Goal: Communication & Community: Answer question/provide support

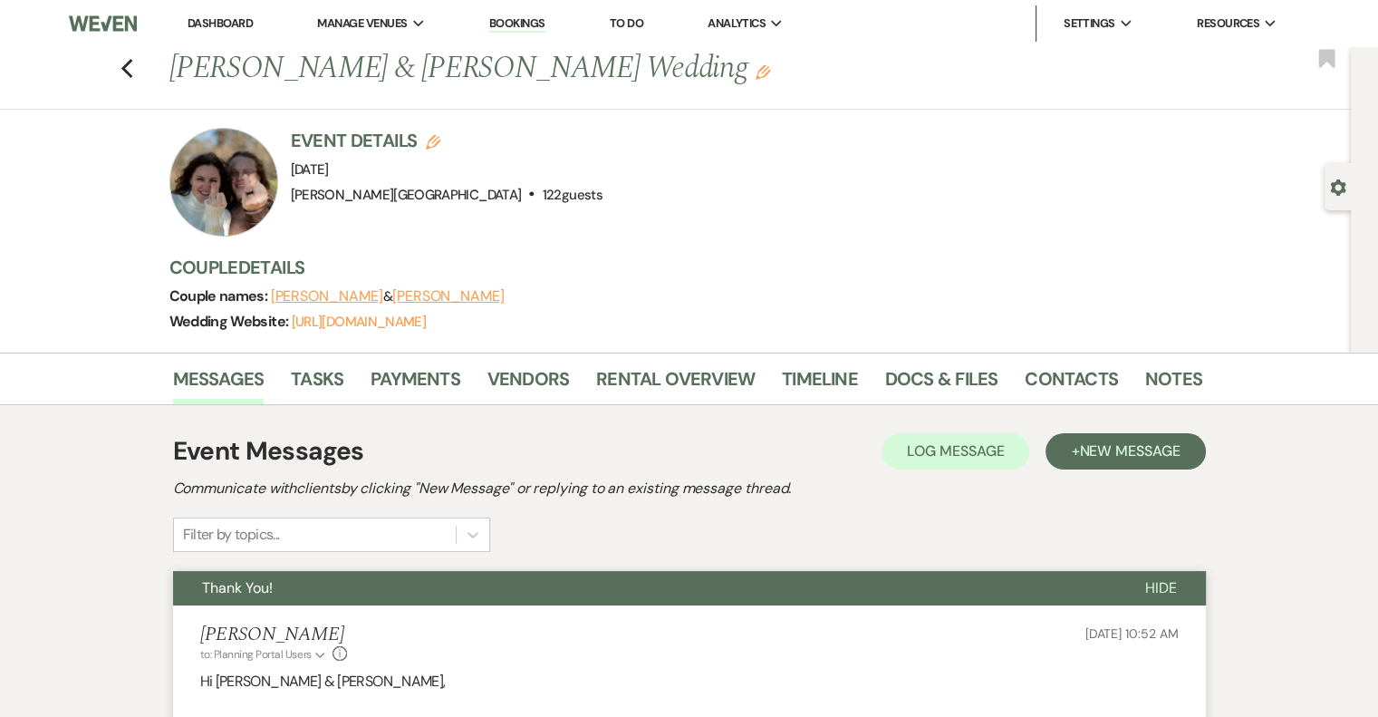
click at [224, 20] on link "Dashboard" at bounding box center [220, 22] width 65 height 15
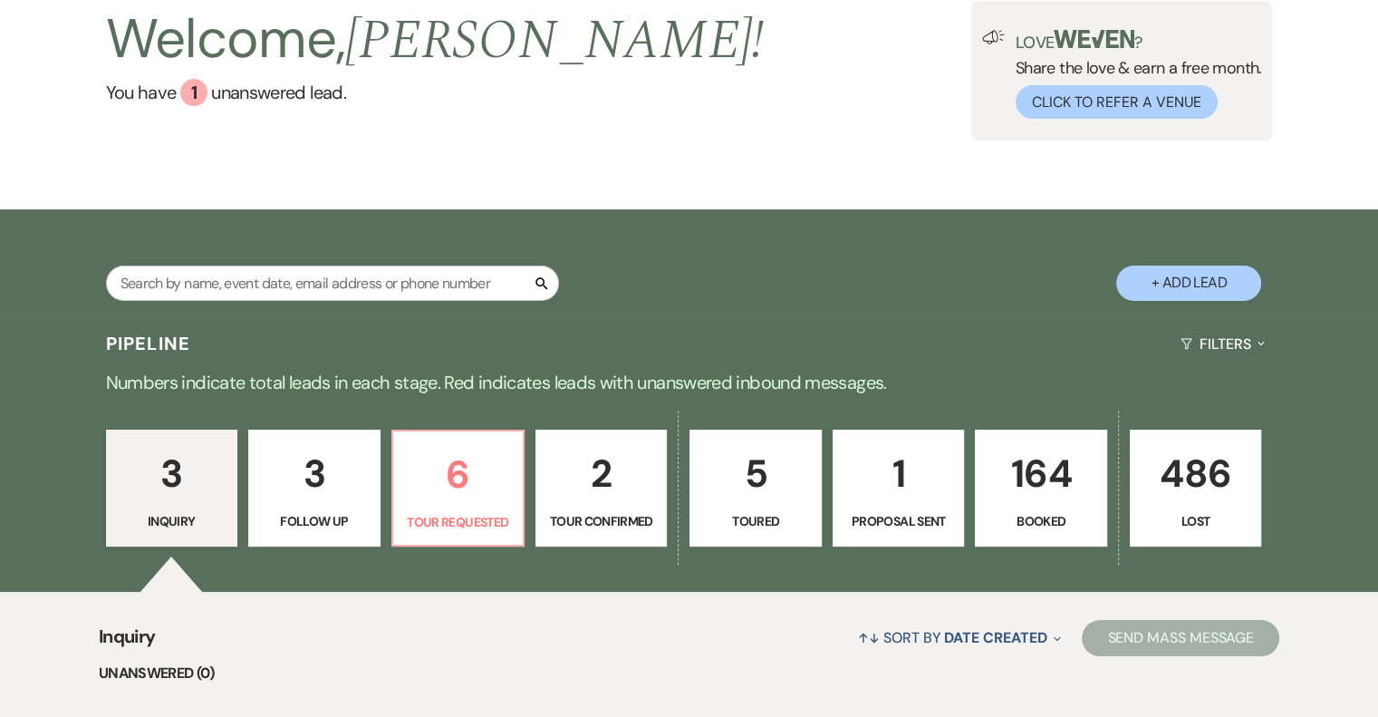
scroll to position [181, 0]
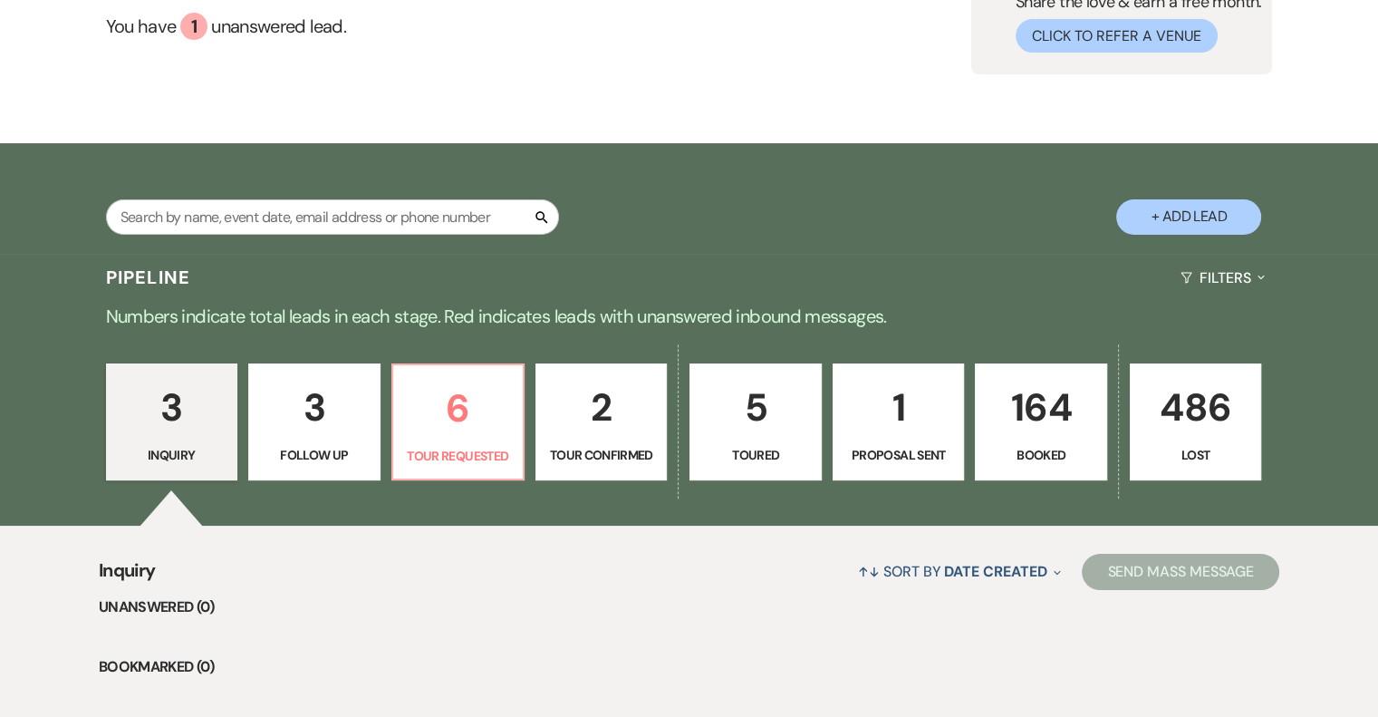
click at [568, 433] on p "2" at bounding box center [601, 407] width 108 height 61
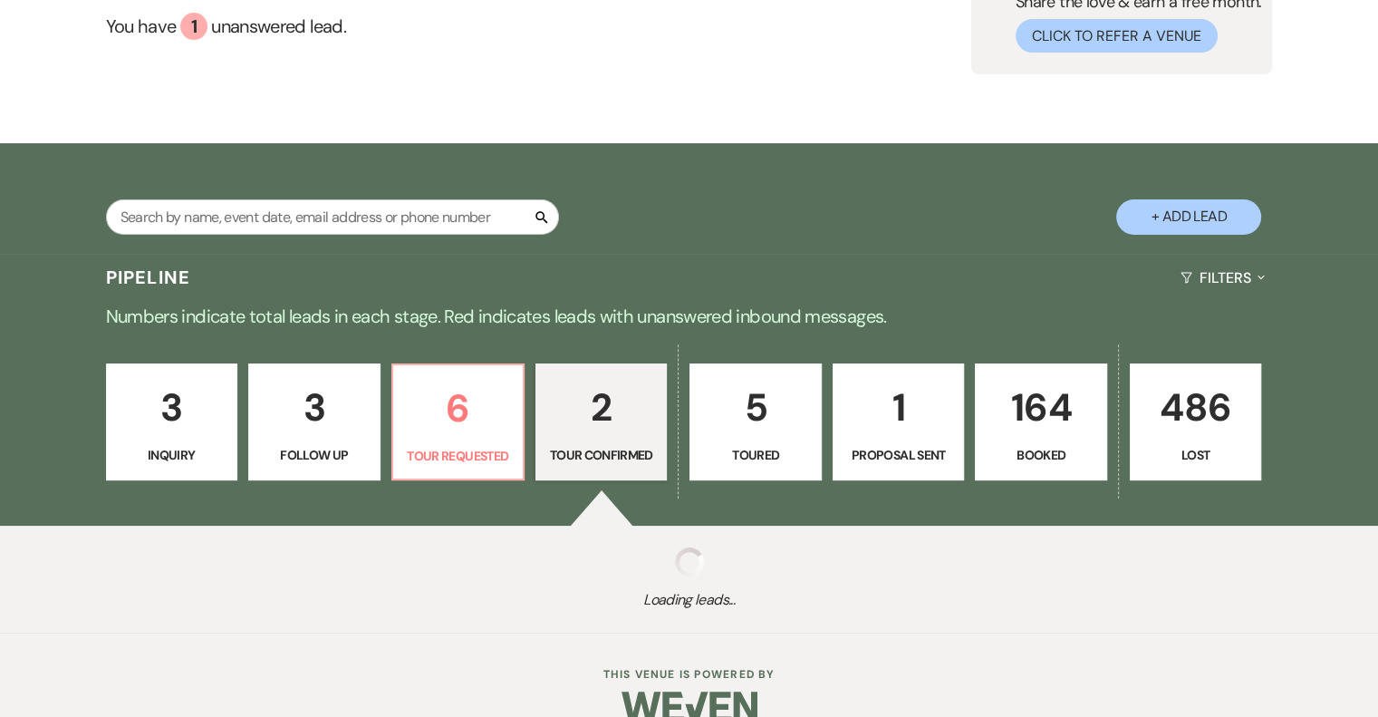
select select "4"
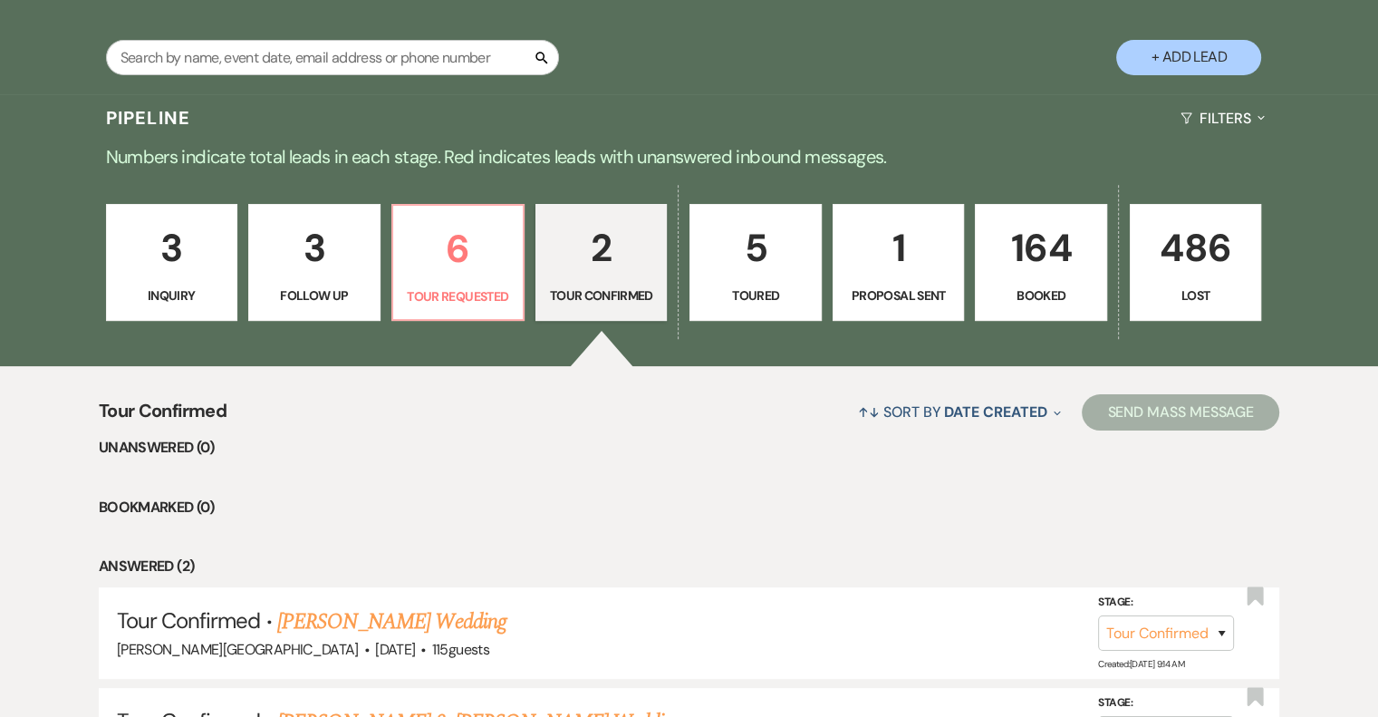
scroll to position [544, 0]
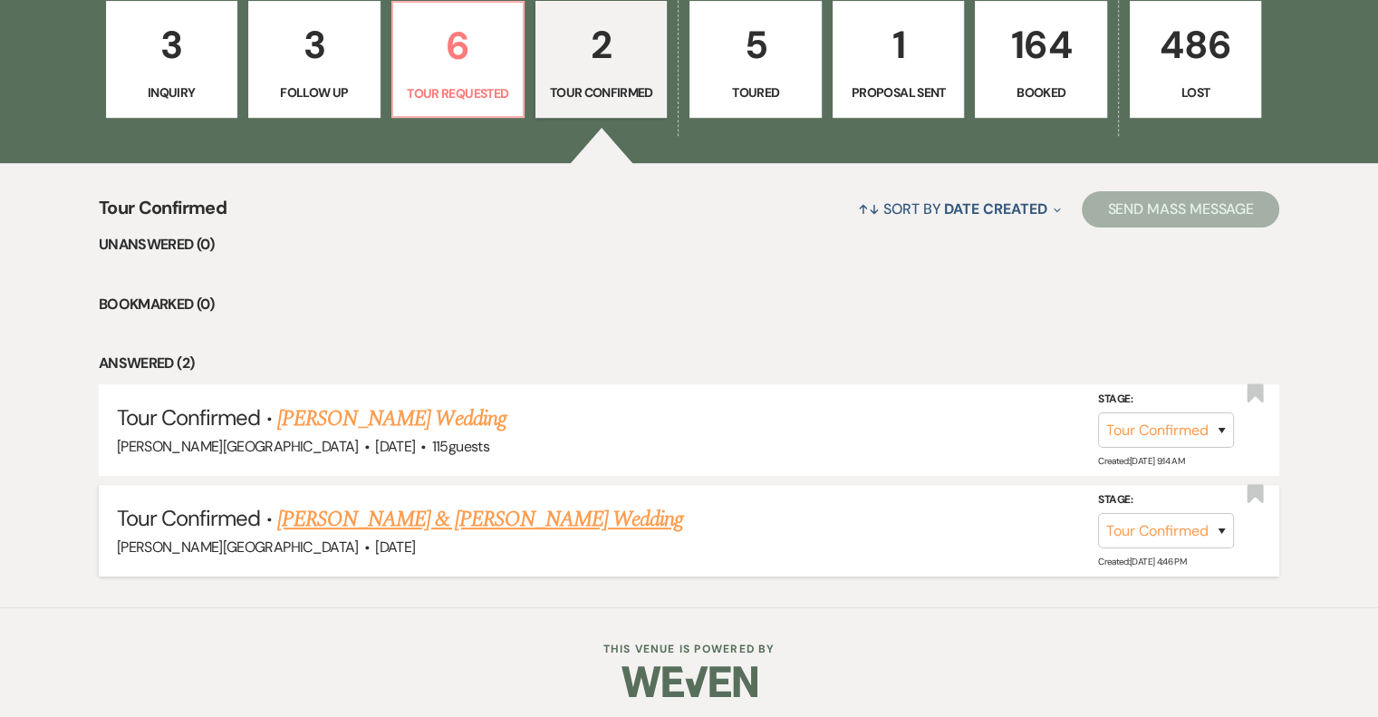
click at [584, 514] on link "[PERSON_NAME] & [PERSON_NAME] Wedding" at bounding box center [480, 519] width 406 height 33
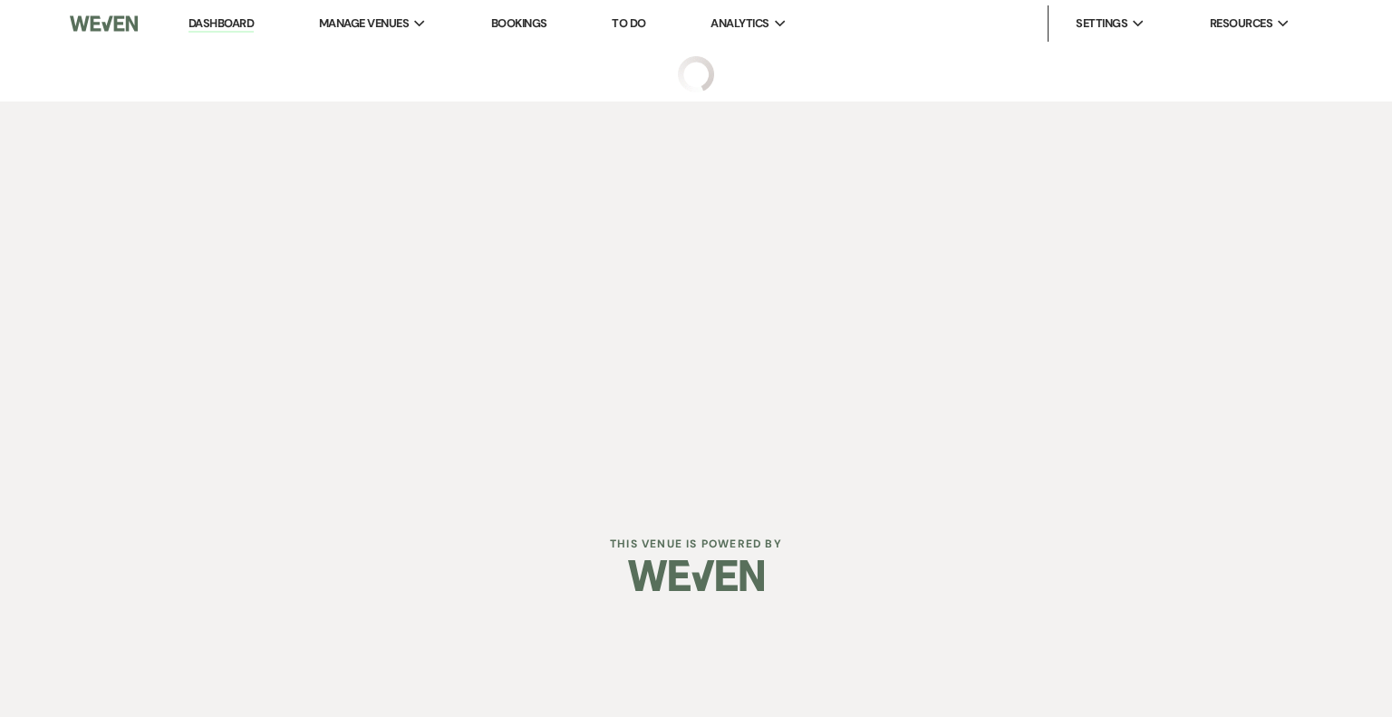
select select "4"
select select "22"
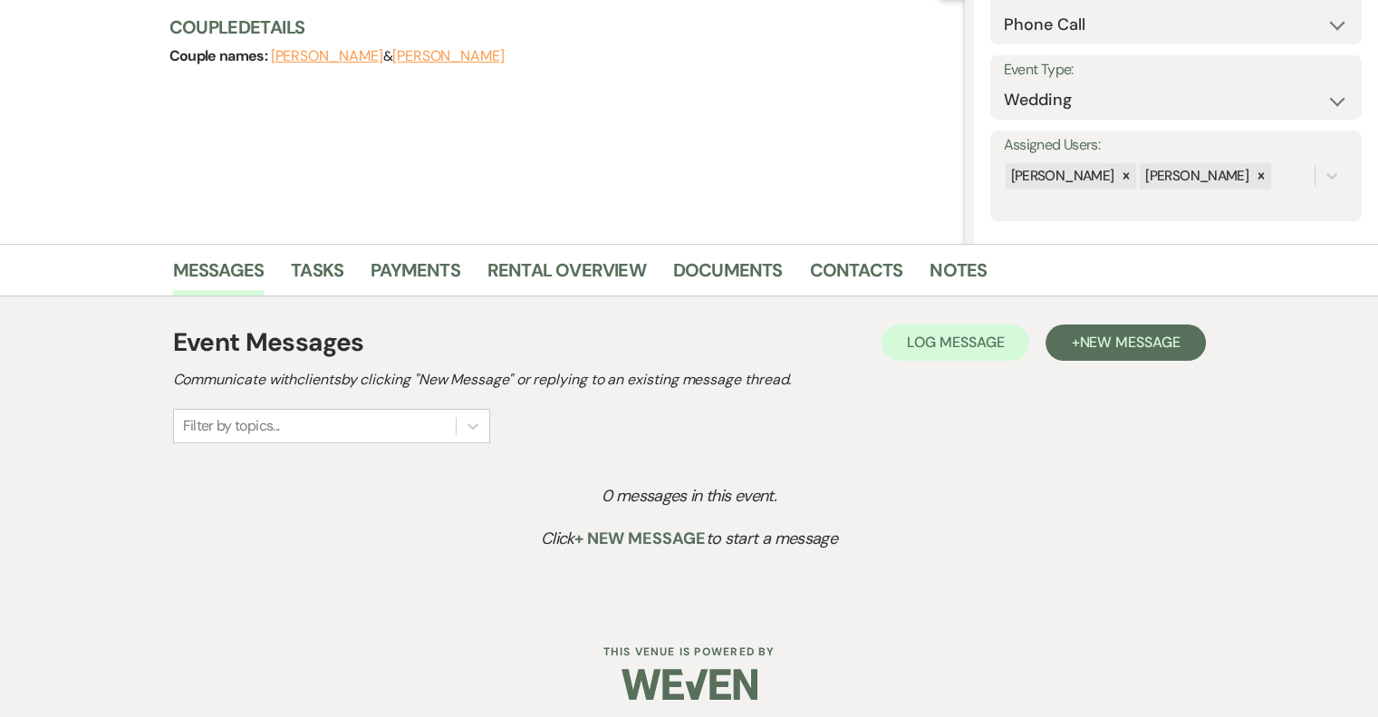
scroll to position [130, 0]
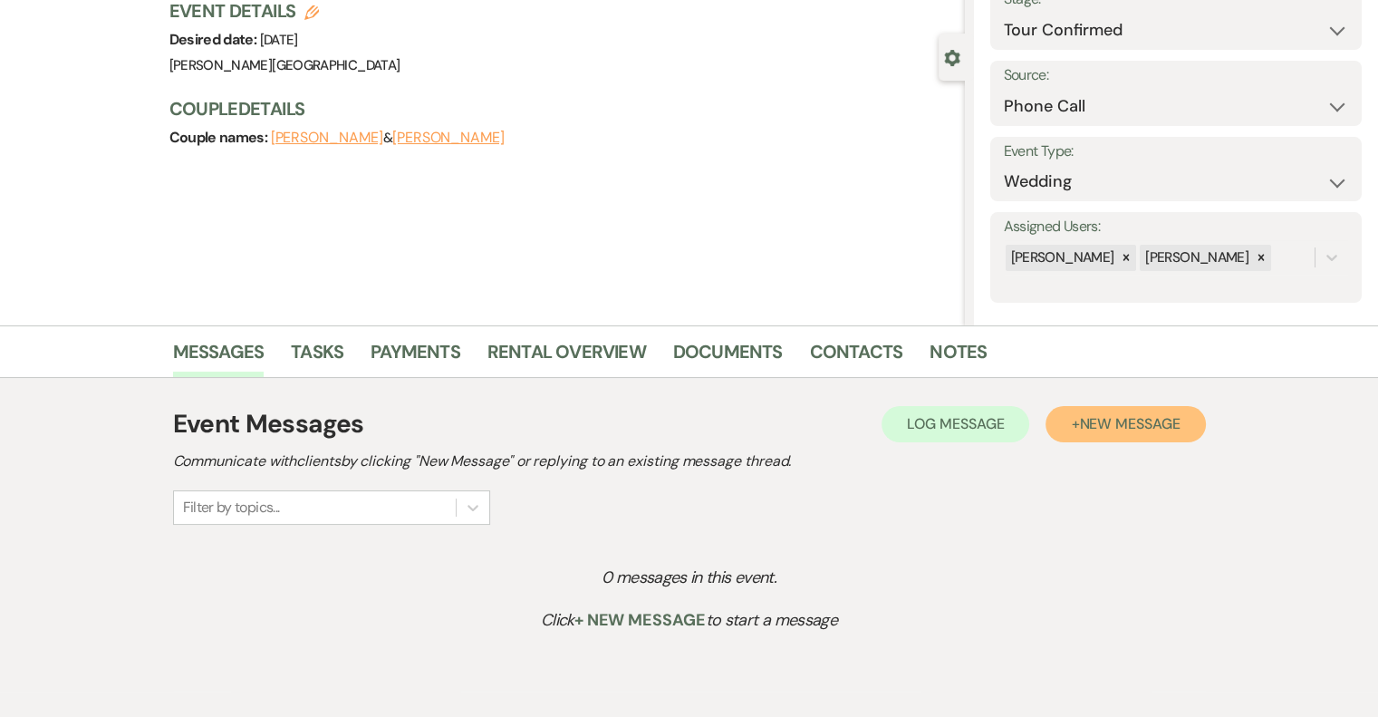
click at [1093, 430] on span "New Message" at bounding box center [1129, 423] width 101 height 19
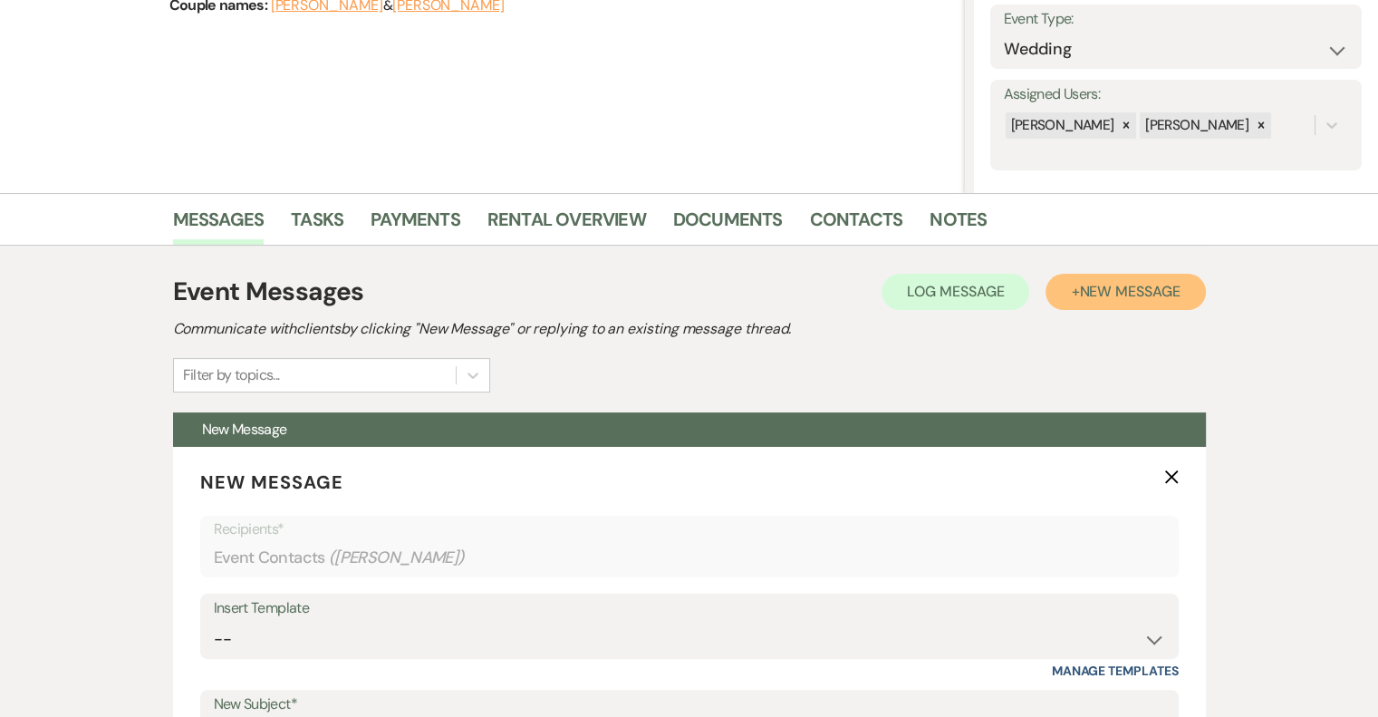
scroll to position [401, 0]
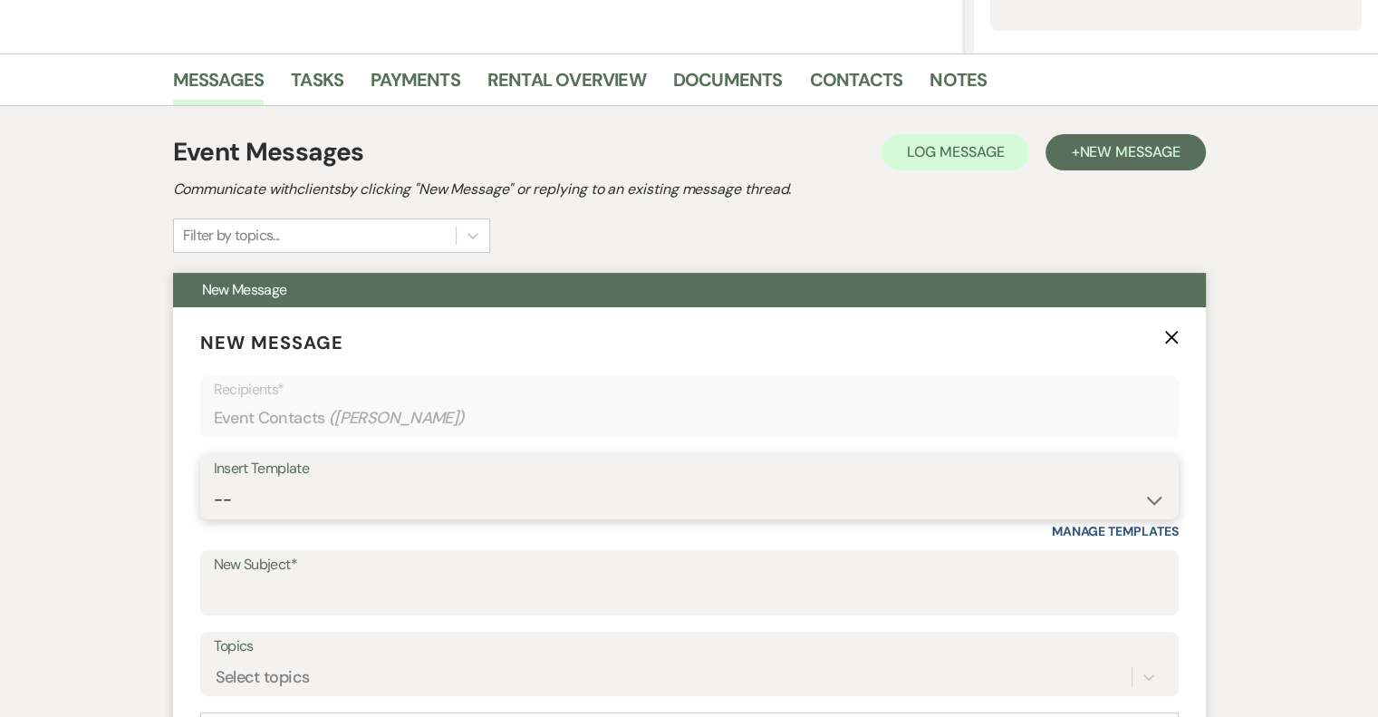
click at [353, 507] on select "-- Weven Planning Portal Introduction (Booked Events) Initial Inquiry Response …" at bounding box center [689, 499] width 951 height 35
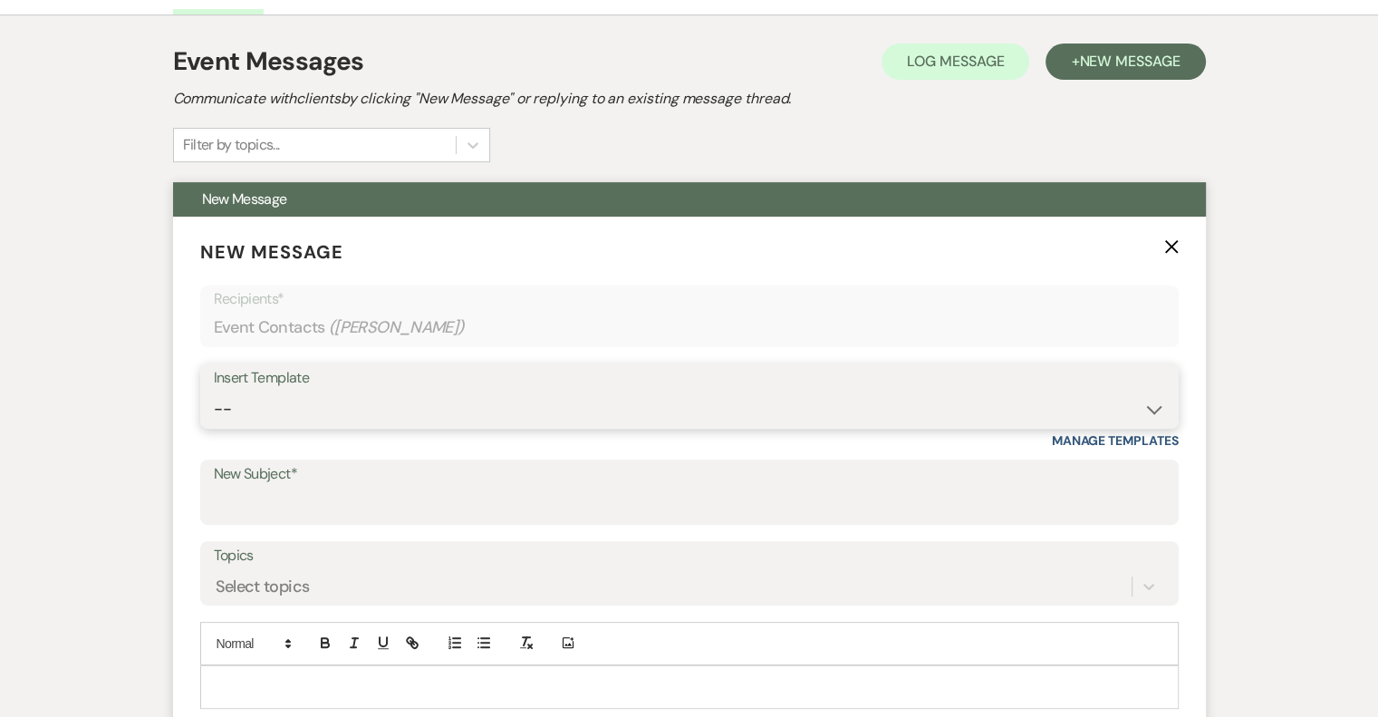
click at [381, 416] on select "-- Weven Planning Portal Introduction (Booked Events) Initial Inquiry Response …" at bounding box center [689, 408] width 951 height 35
select select "5821"
click at [214, 391] on select "-- Weven Planning Portal Introduction (Booked Events) Initial Inquiry Response …" at bounding box center [689, 408] width 951 height 35
type input "Thank You for Touring!"
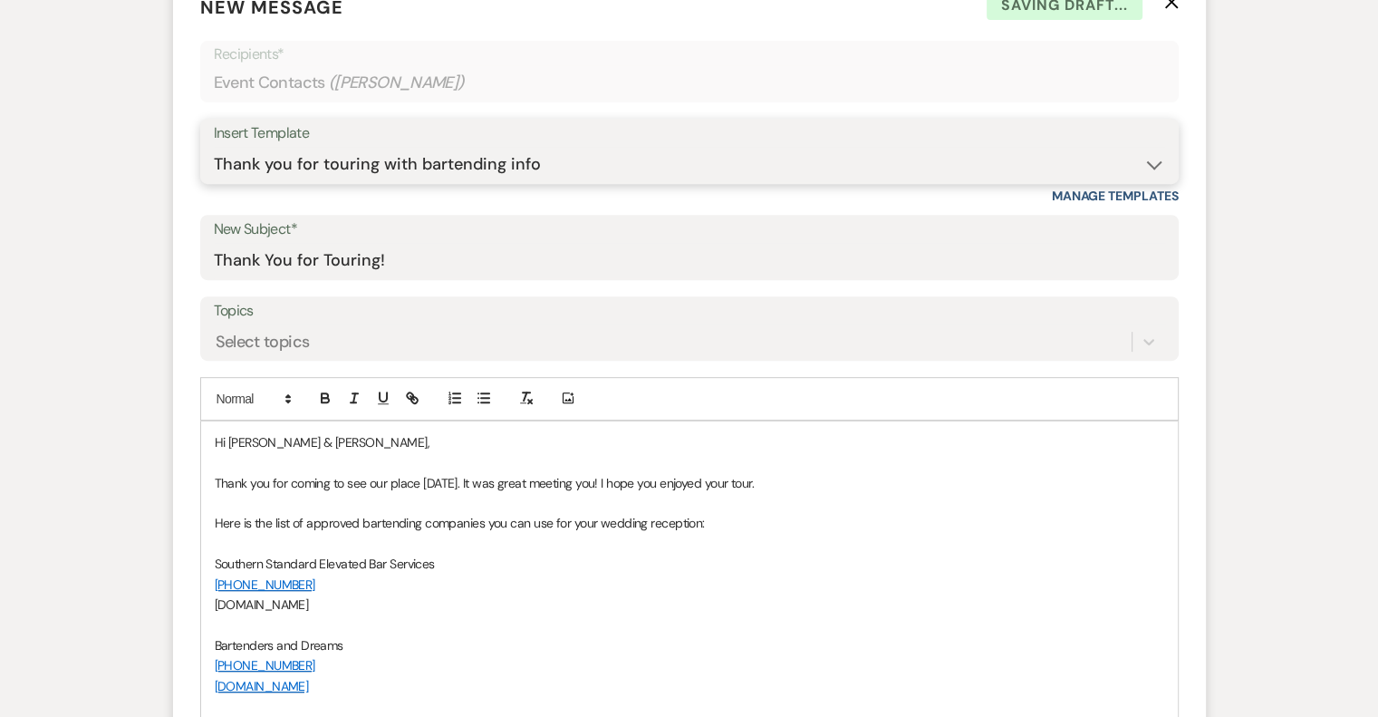
scroll to position [764, 0]
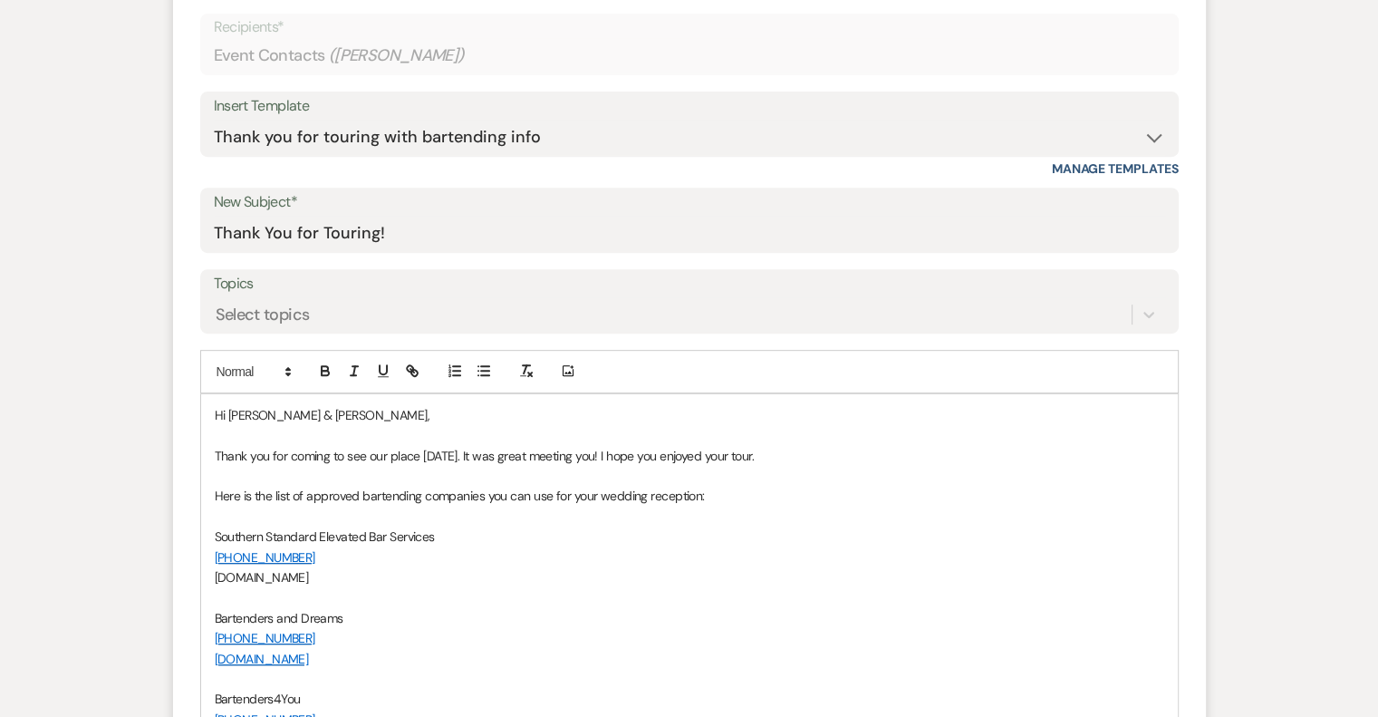
click at [588, 456] on span "Thank you for coming to see our place [DATE]. It was great meeting you! I hope …" at bounding box center [484, 456] width 539 height 16
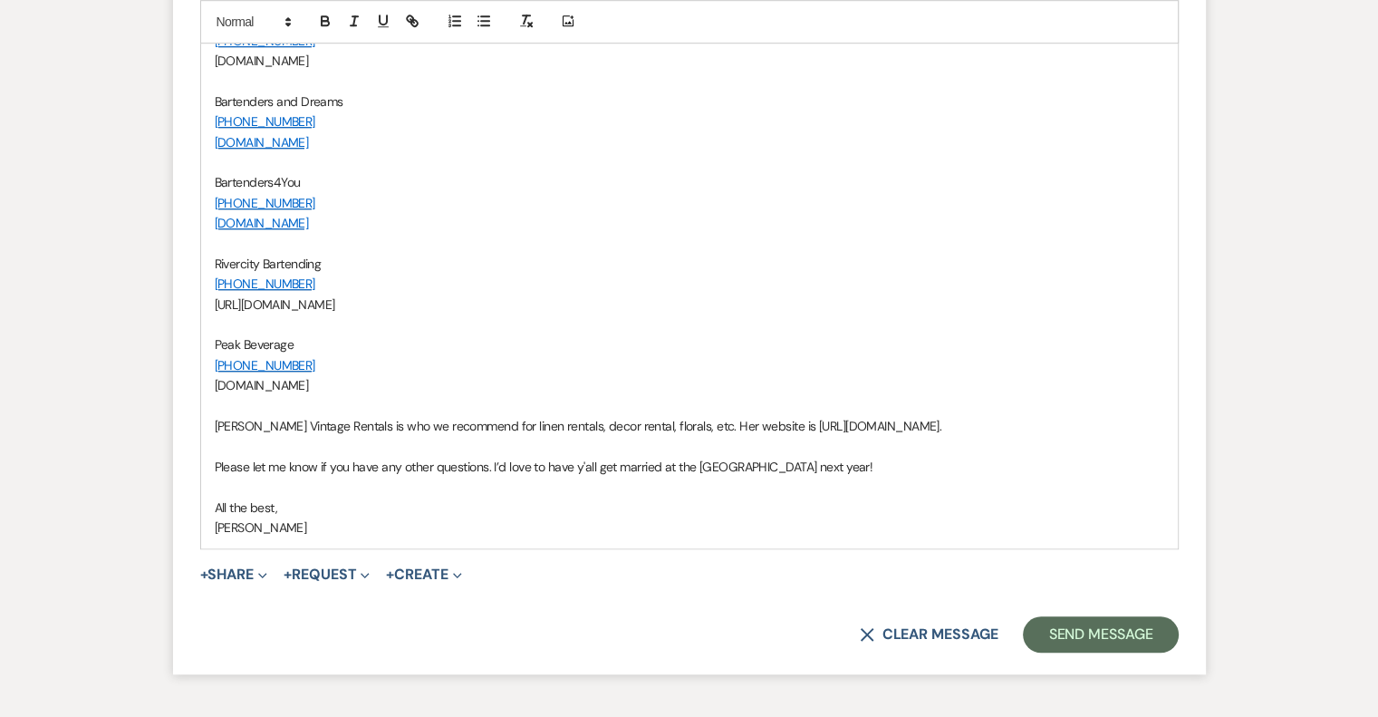
scroll to position [1307, 0]
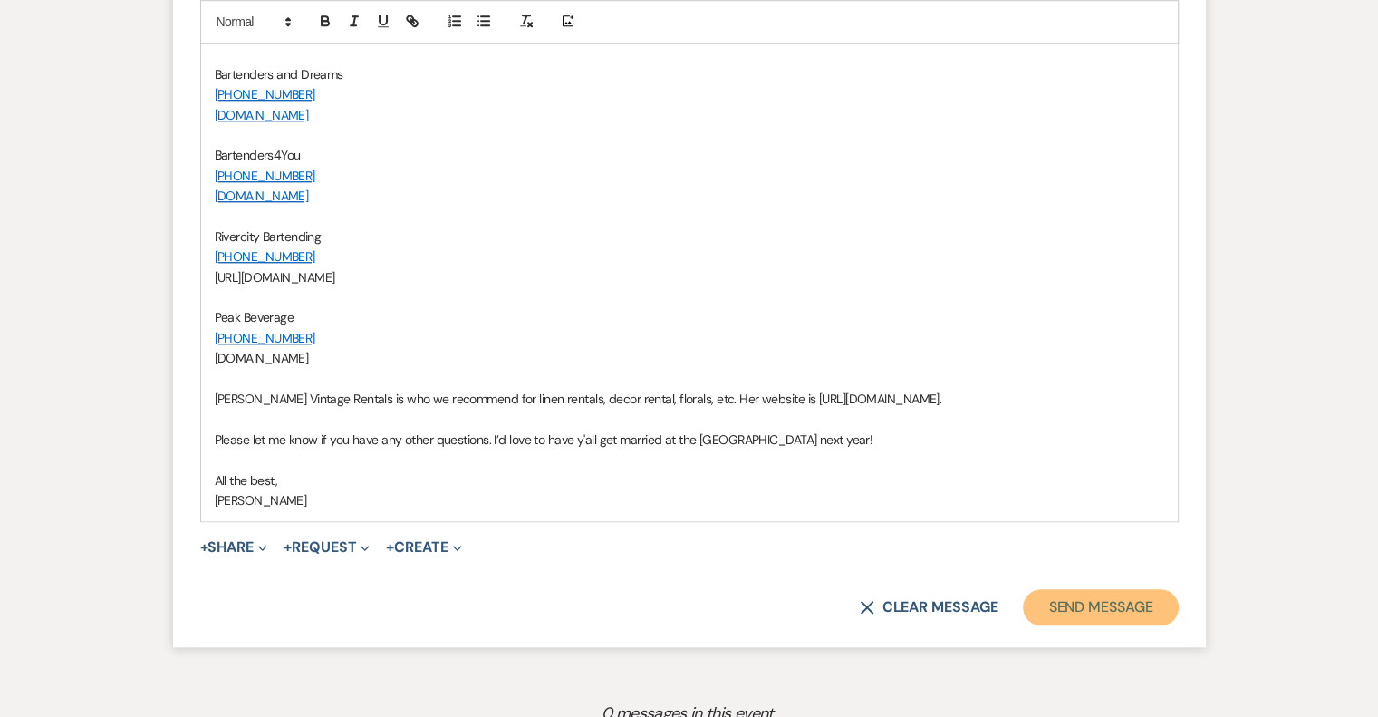
click at [1143, 608] on button "Send Message" at bounding box center [1100, 607] width 155 height 36
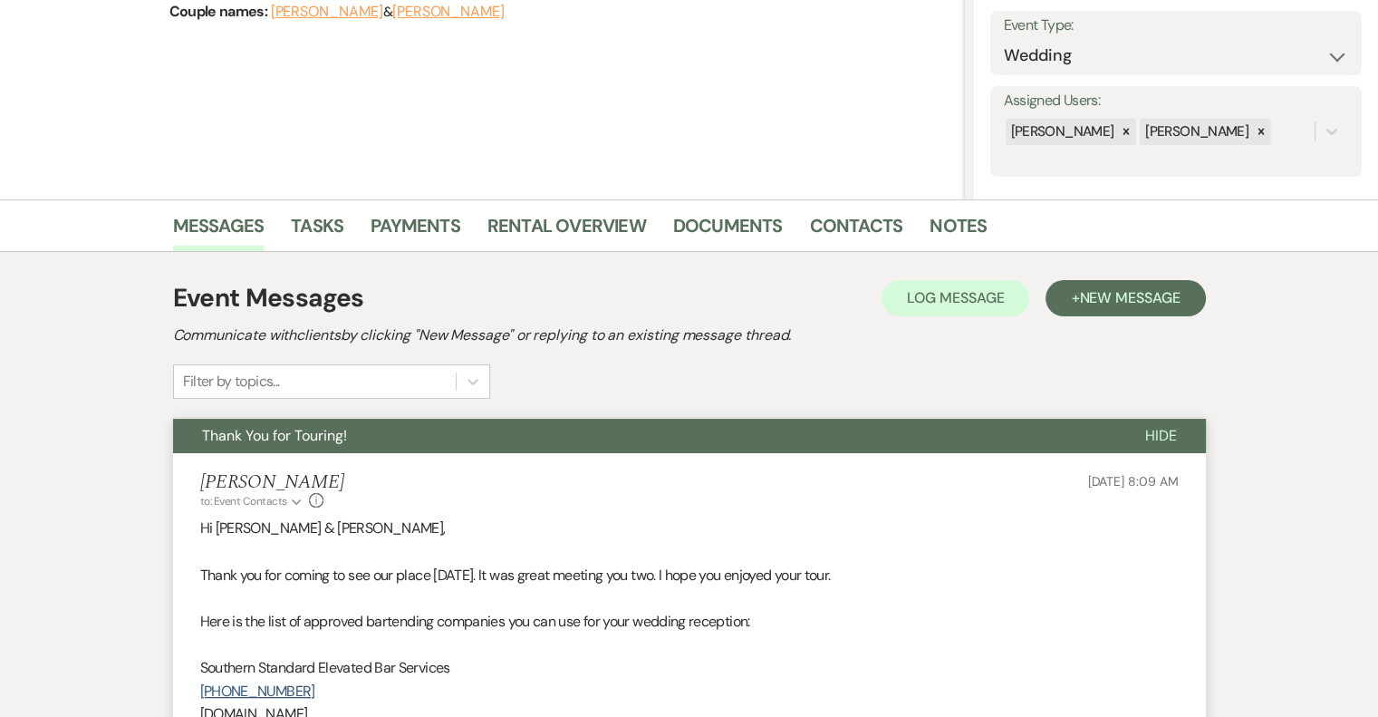
scroll to position [0, 0]
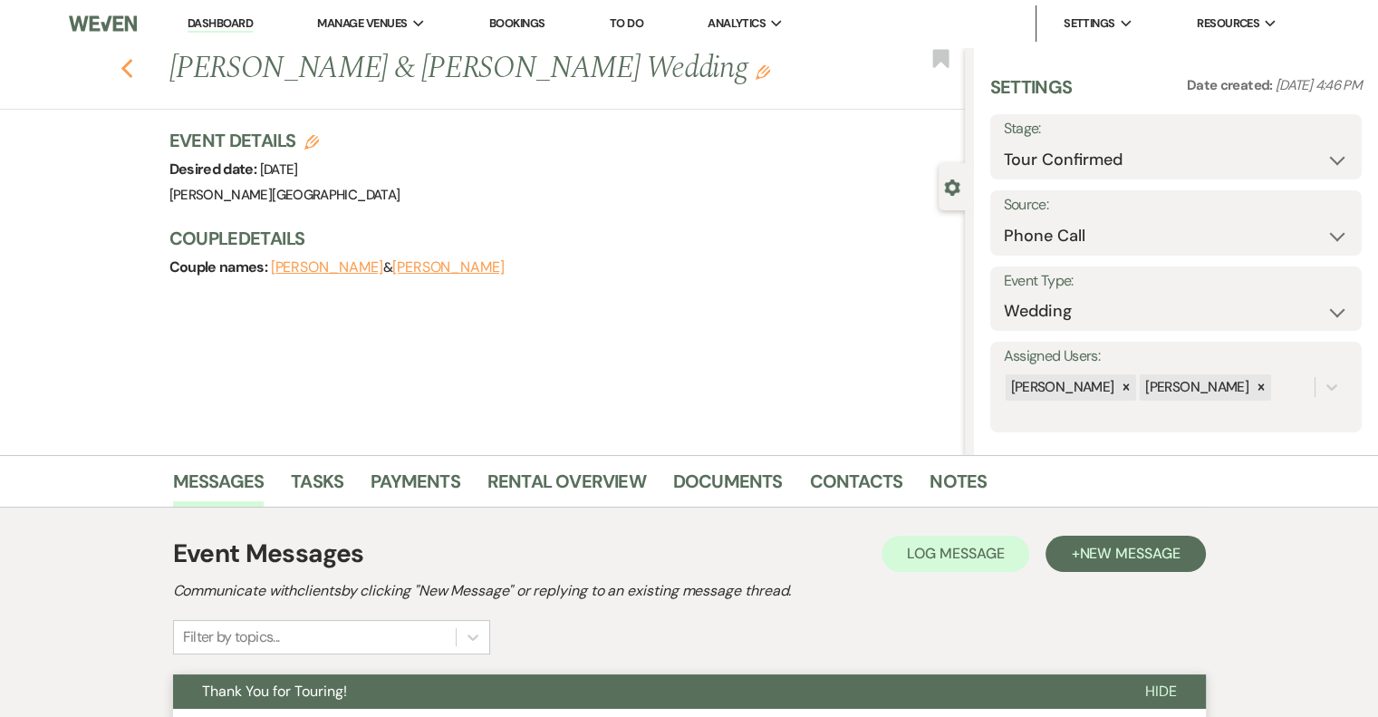
click at [134, 64] on icon "Previous" at bounding box center [128, 69] width 14 height 22
select select "4"
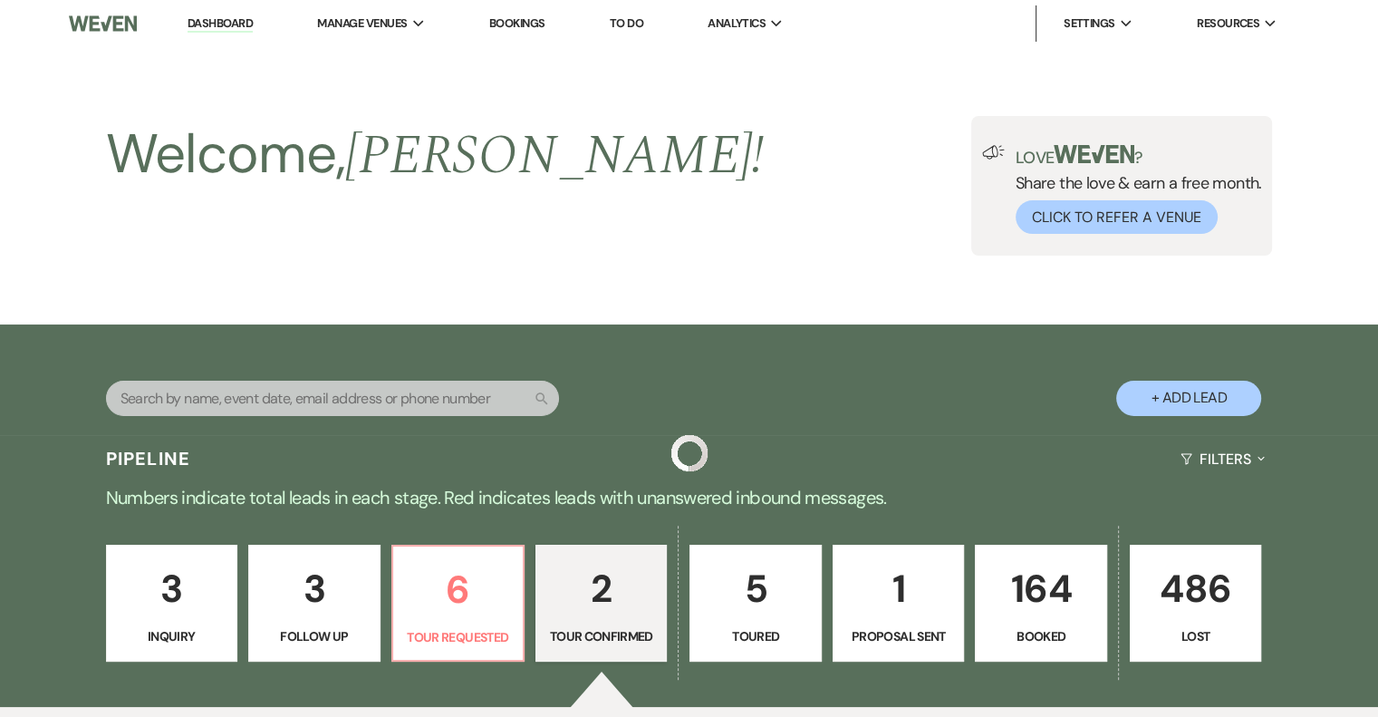
scroll to position [544, 0]
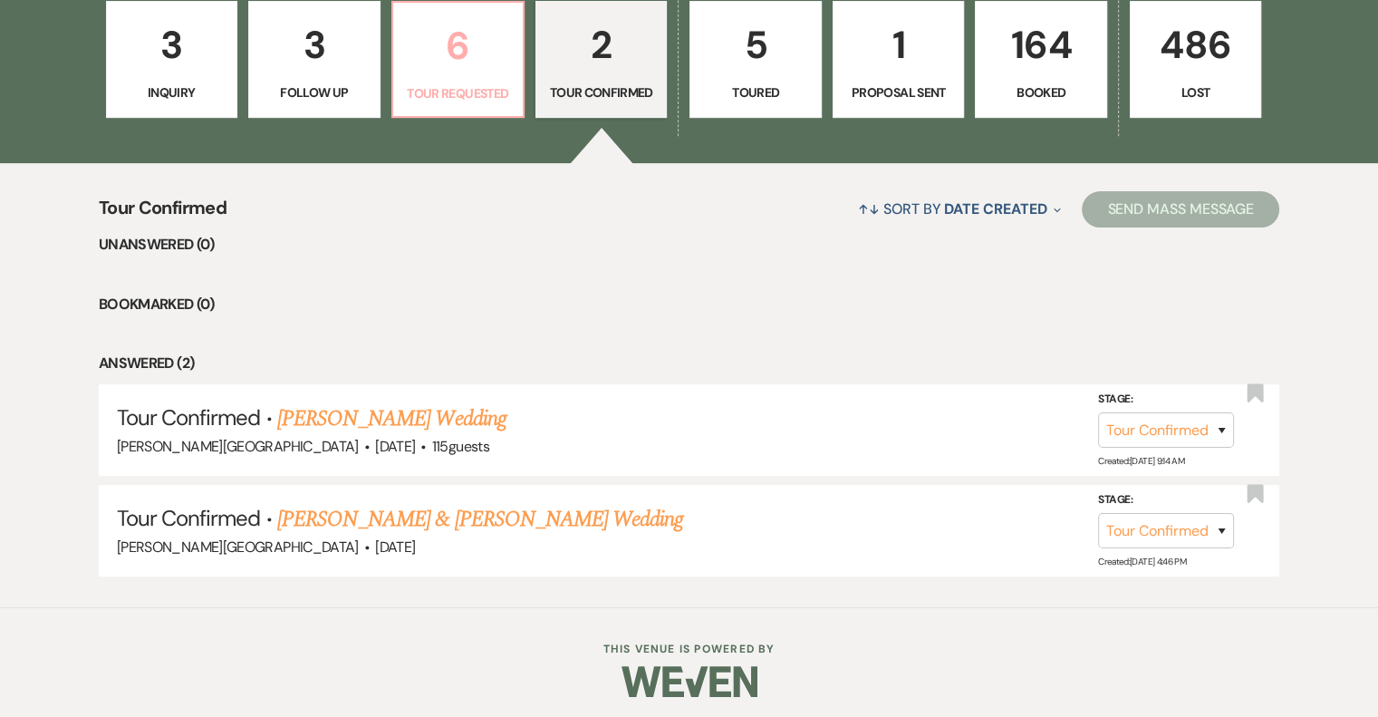
click at [471, 94] on p "Tour Requested" at bounding box center [458, 93] width 108 height 20
select select "2"
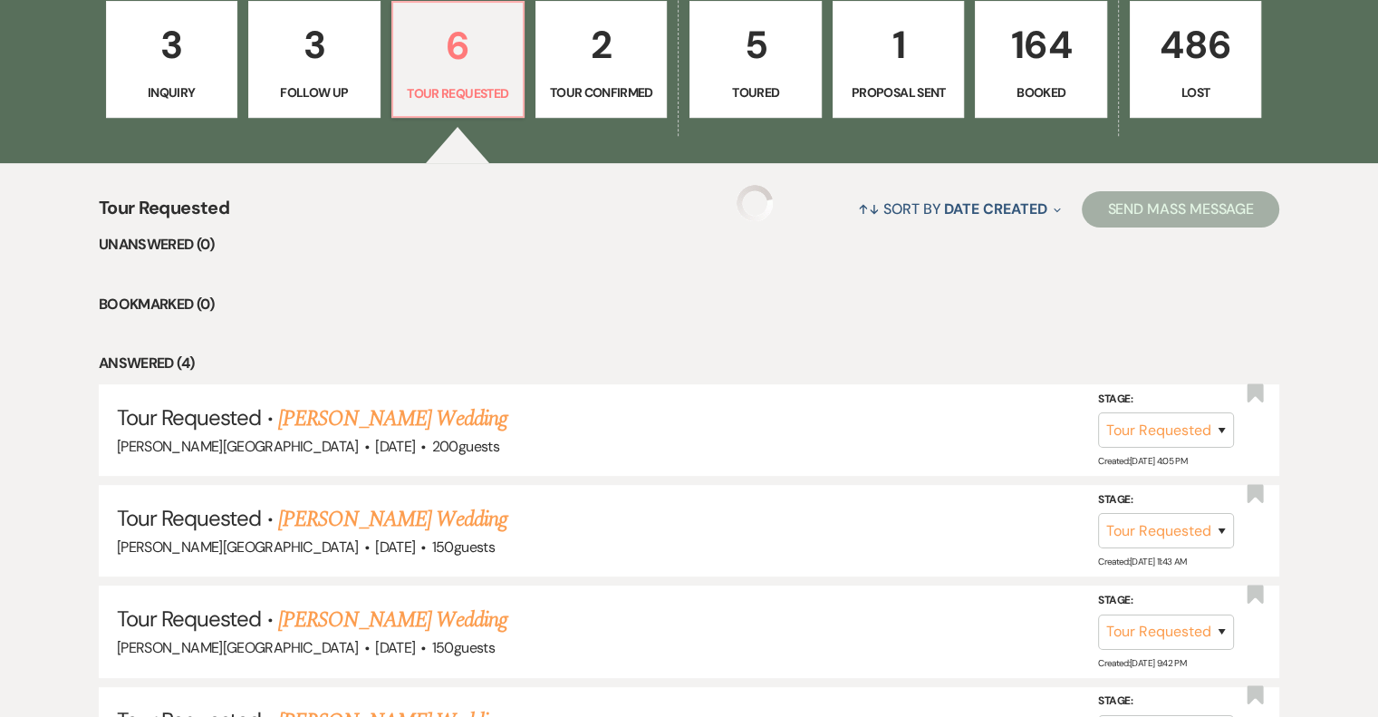
select select "2"
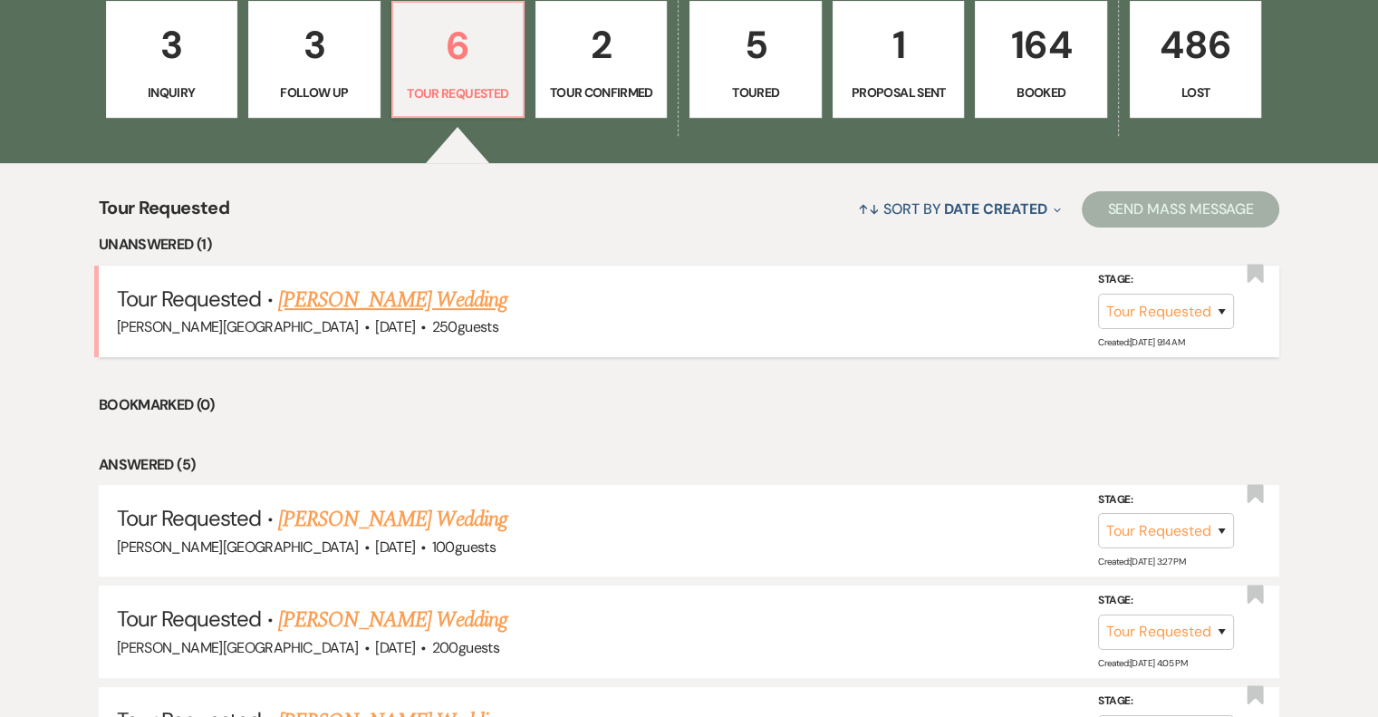
click at [403, 305] on link "[PERSON_NAME] Wedding" at bounding box center [392, 300] width 229 height 33
select select "2"
select select "5"
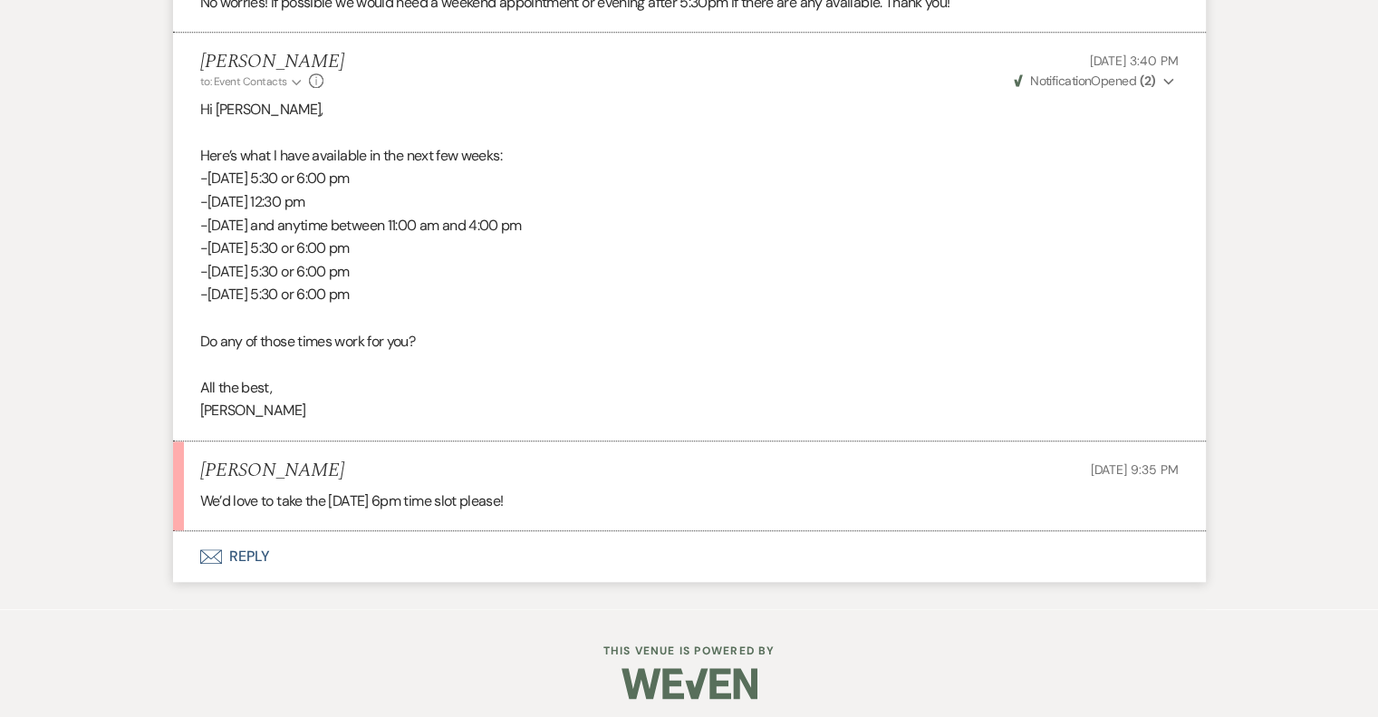
scroll to position [1712, 0]
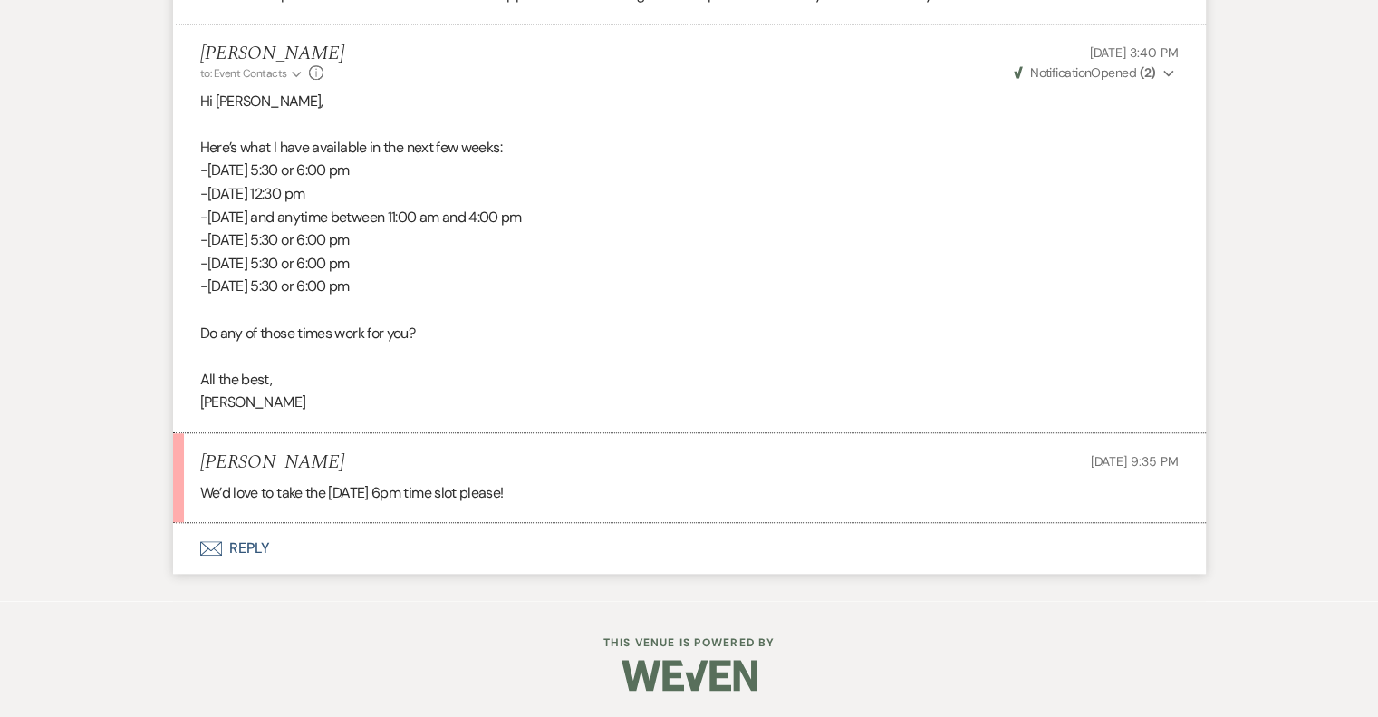
click at [256, 546] on button "Envelope Reply" at bounding box center [689, 548] width 1033 height 51
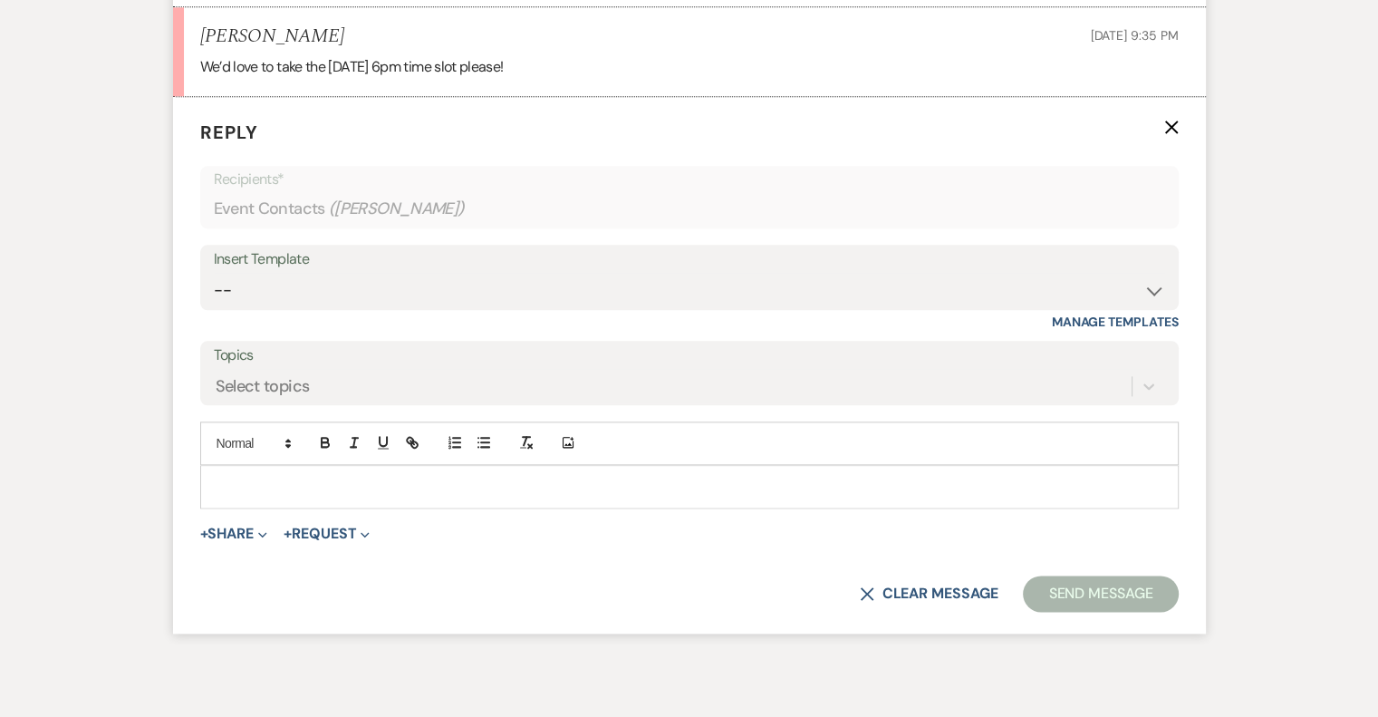
scroll to position [2144, 0]
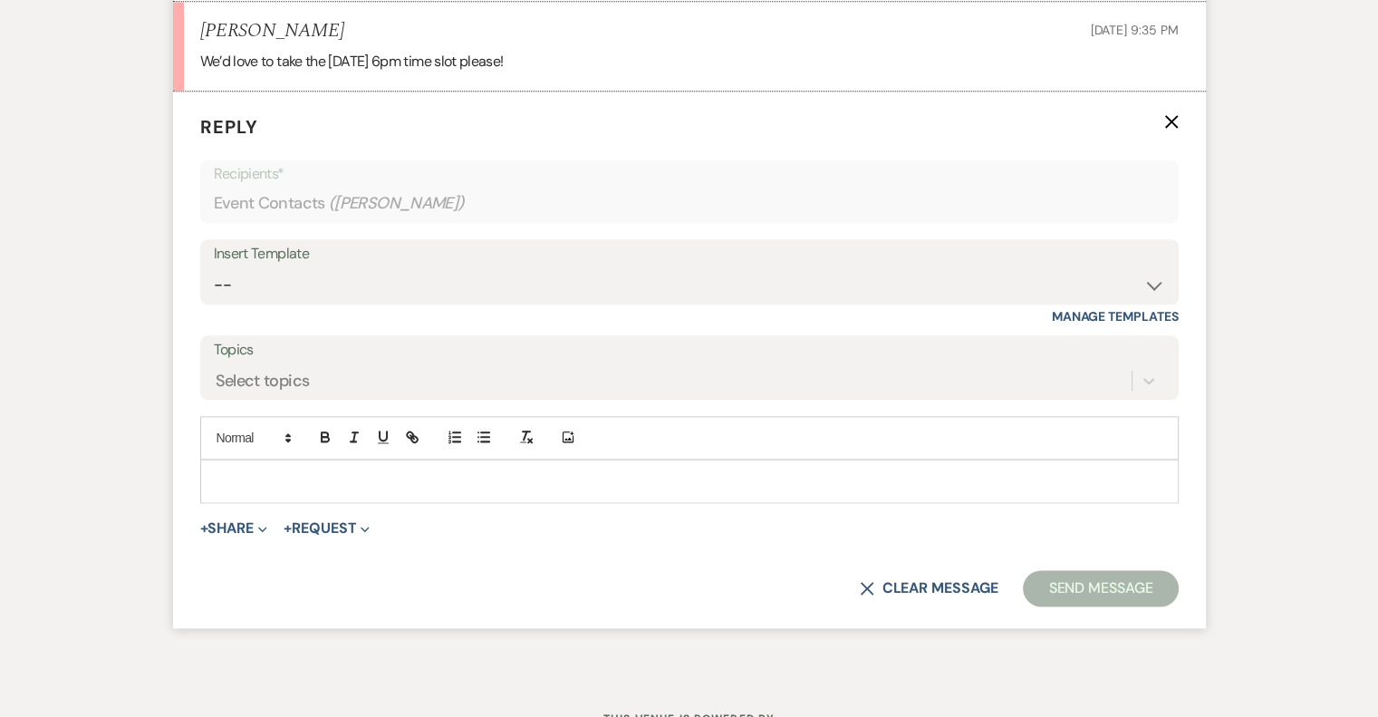
click at [252, 465] on div at bounding box center [689, 481] width 977 height 42
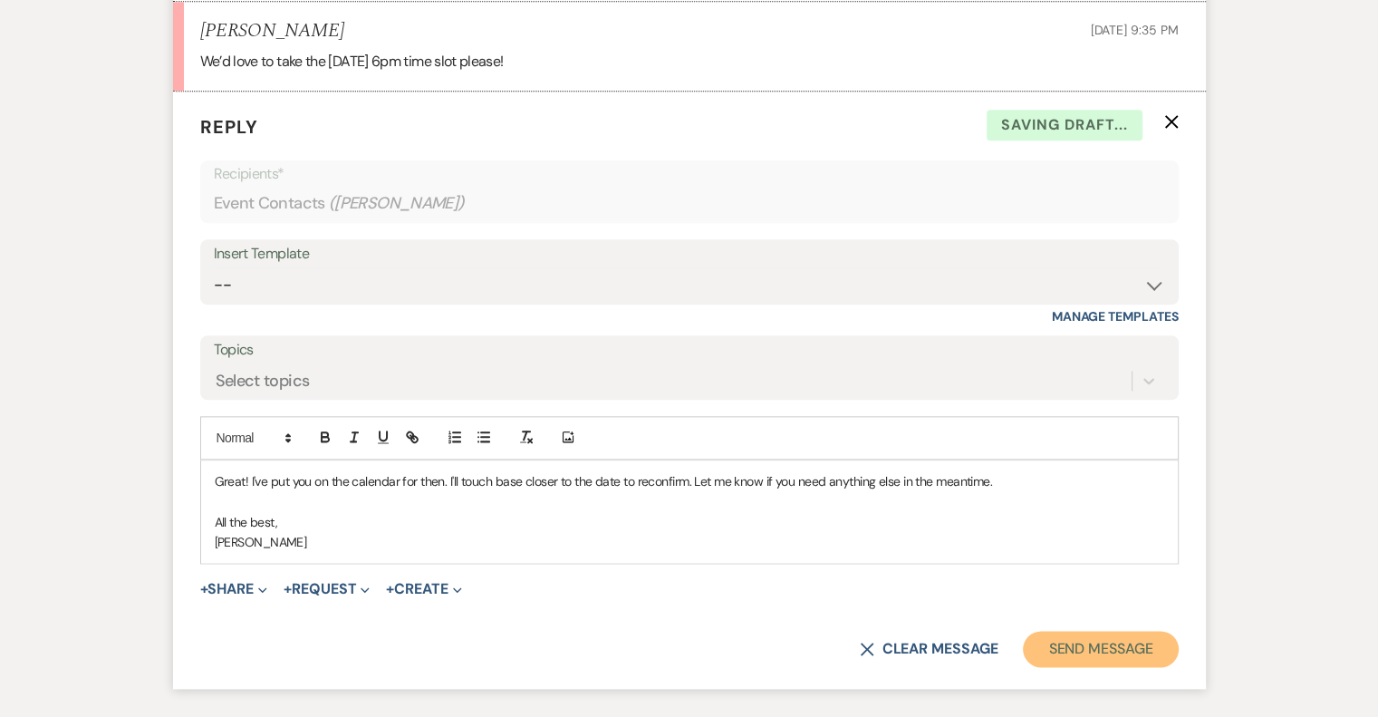
click at [1084, 655] on button "Send Message" at bounding box center [1100, 649] width 155 height 36
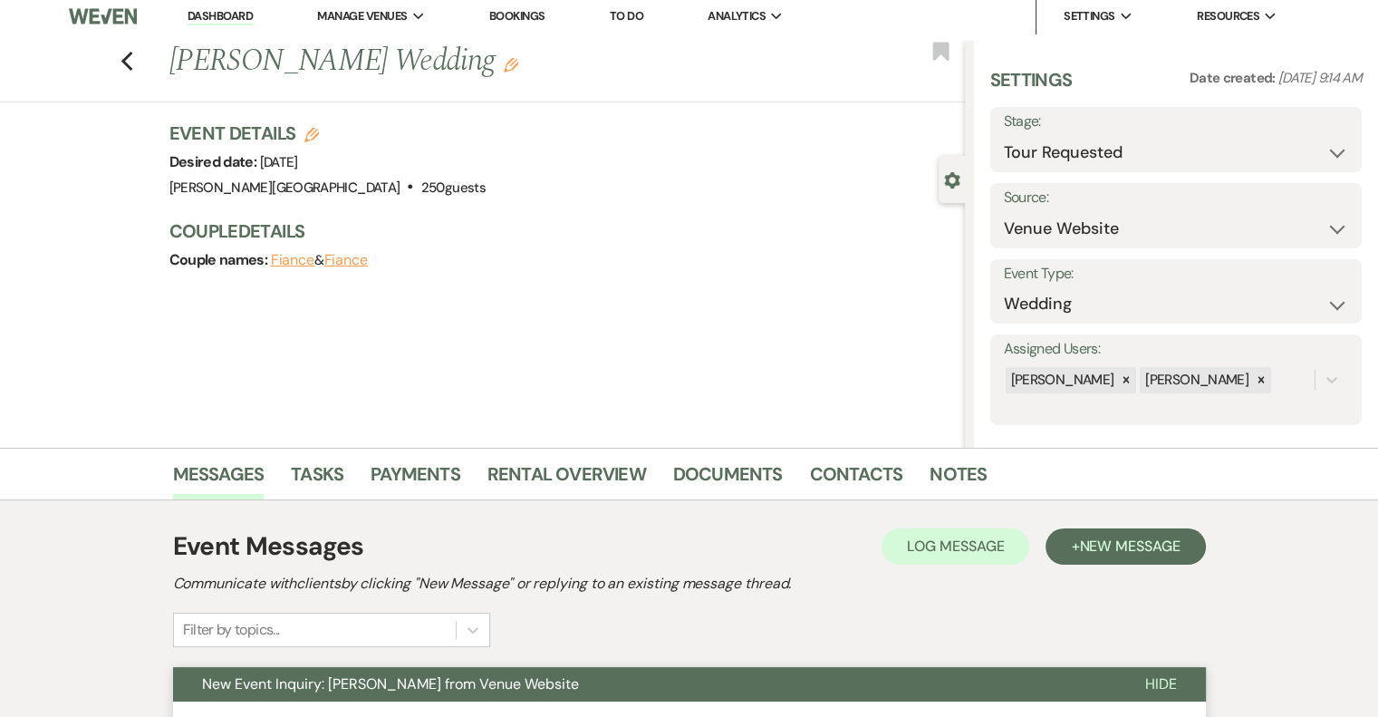
scroll to position [0, 0]
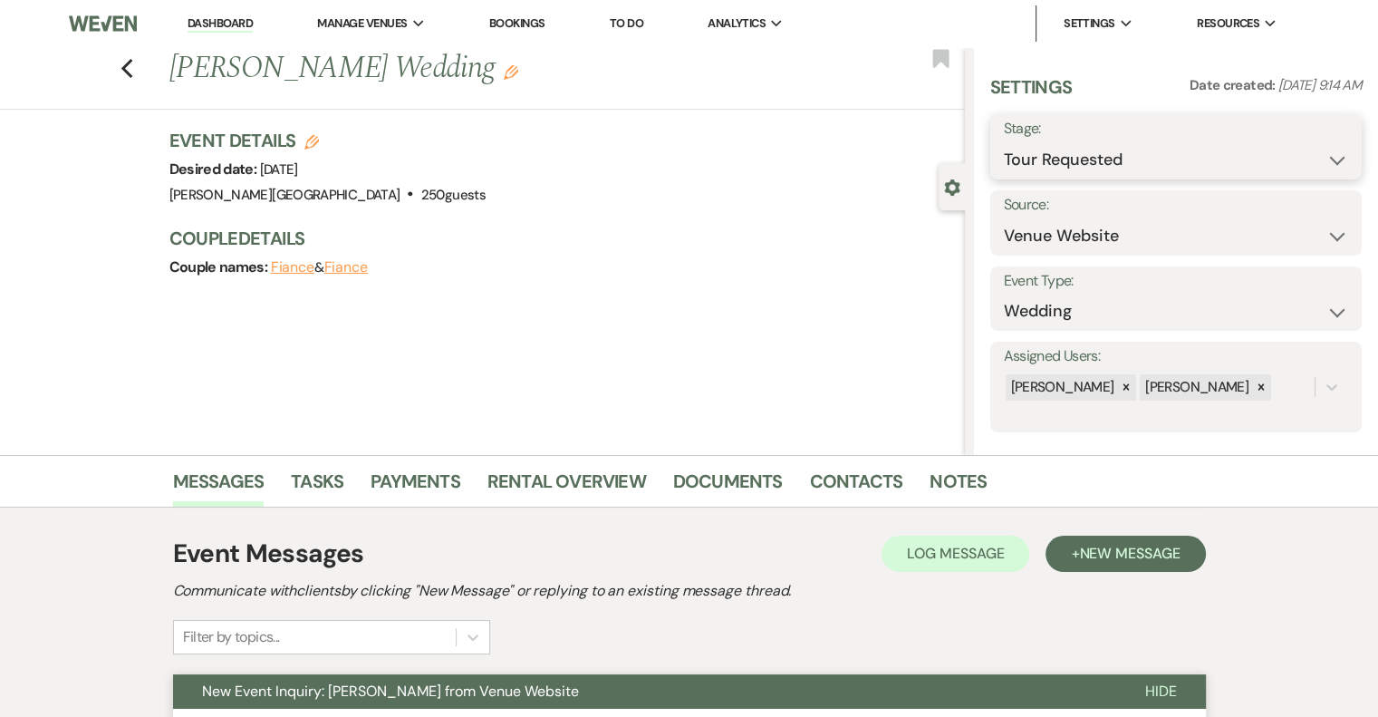
click at [1105, 152] on select "Inquiry Follow Up Tour Requested Tour Confirmed Toured Proposal Sent Booked Lost" at bounding box center [1176, 159] width 344 height 35
select select "4"
click at [1004, 142] on select "Inquiry Follow Up Tour Requested Tour Confirmed Toured Proposal Sent Booked Lost" at bounding box center [1176, 159] width 344 height 35
click at [1310, 151] on button "Save" at bounding box center [1323, 147] width 77 height 36
click at [223, 19] on link "Dashboard" at bounding box center [220, 23] width 65 height 17
